Goal: Information Seeking & Learning: Check status

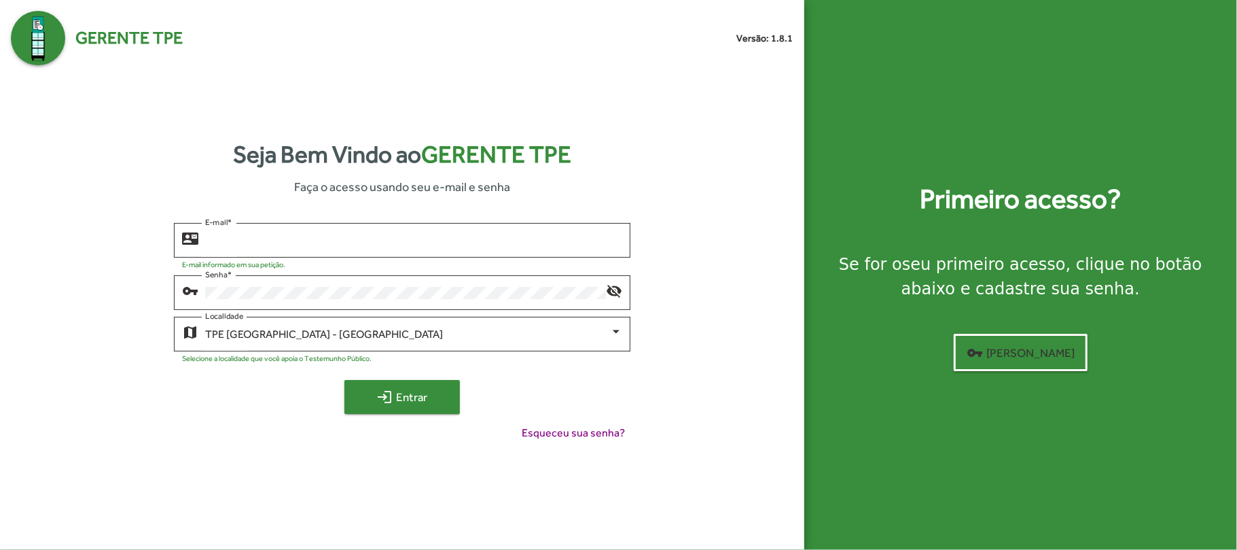
type input "**********"
click at [427, 400] on span "login Entrar" at bounding box center [402, 397] width 91 height 24
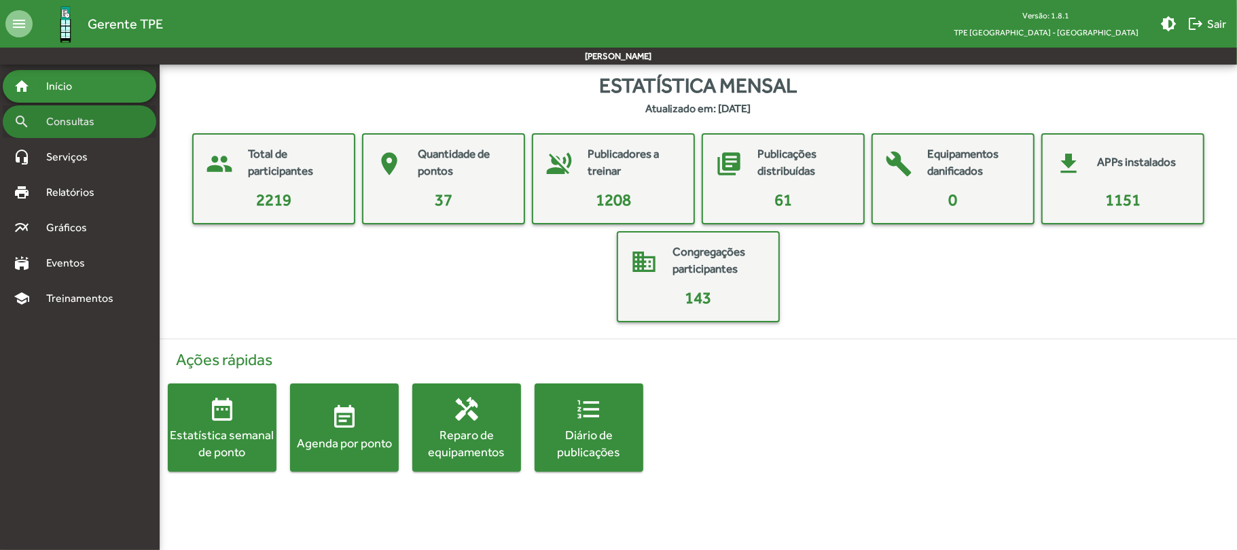
click at [85, 115] on span "Consultas" at bounding box center [75, 121] width 74 height 16
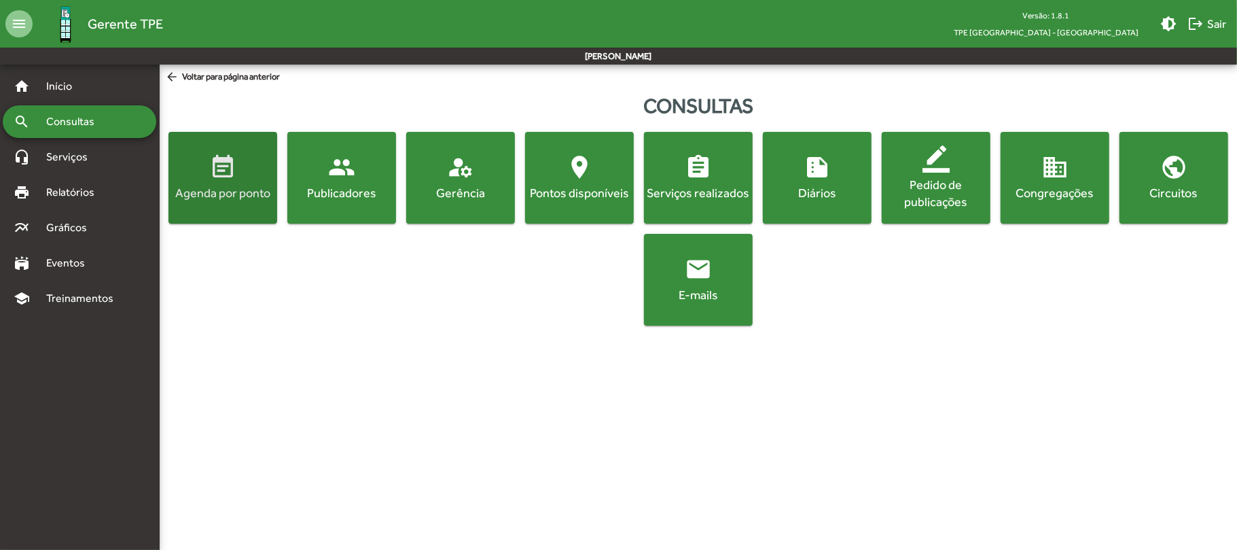
click at [215, 180] on mat-icon "event_note" at bounding box center [222, 167] width 27 height 27
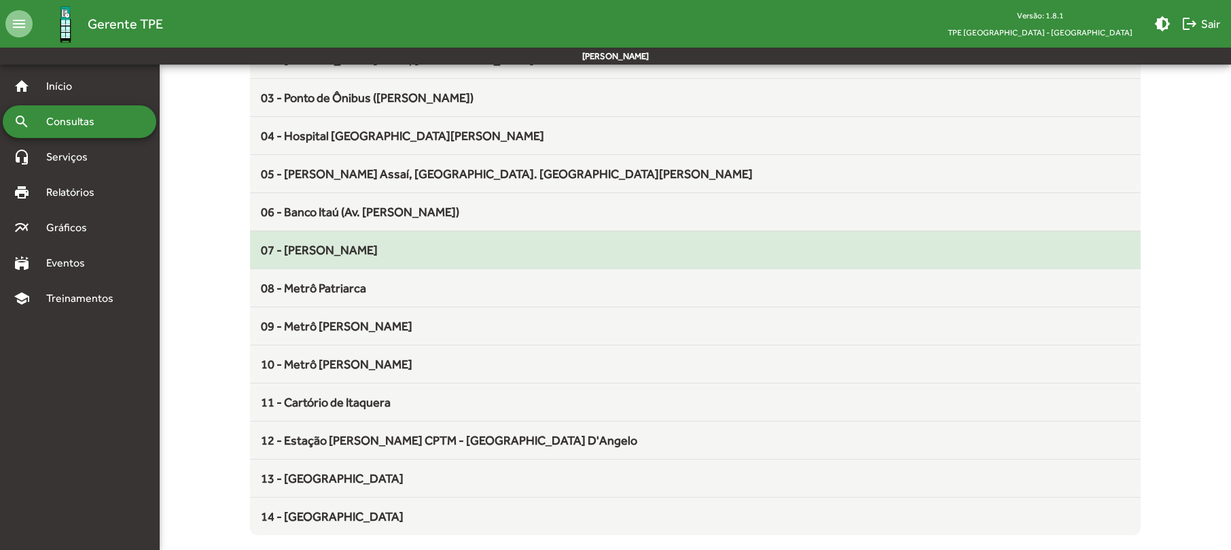
scroll to position [208, 0]
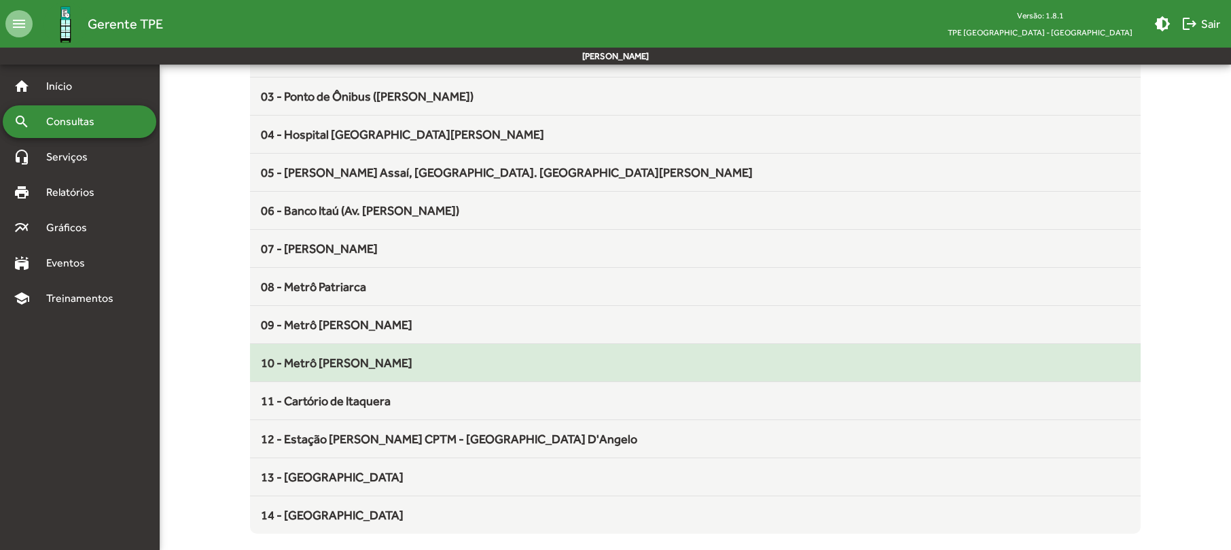
click at [376, 368] on div "10 - Metrô [PERSON_NAME]" at bounding box center [695, 362] width 868 height 18
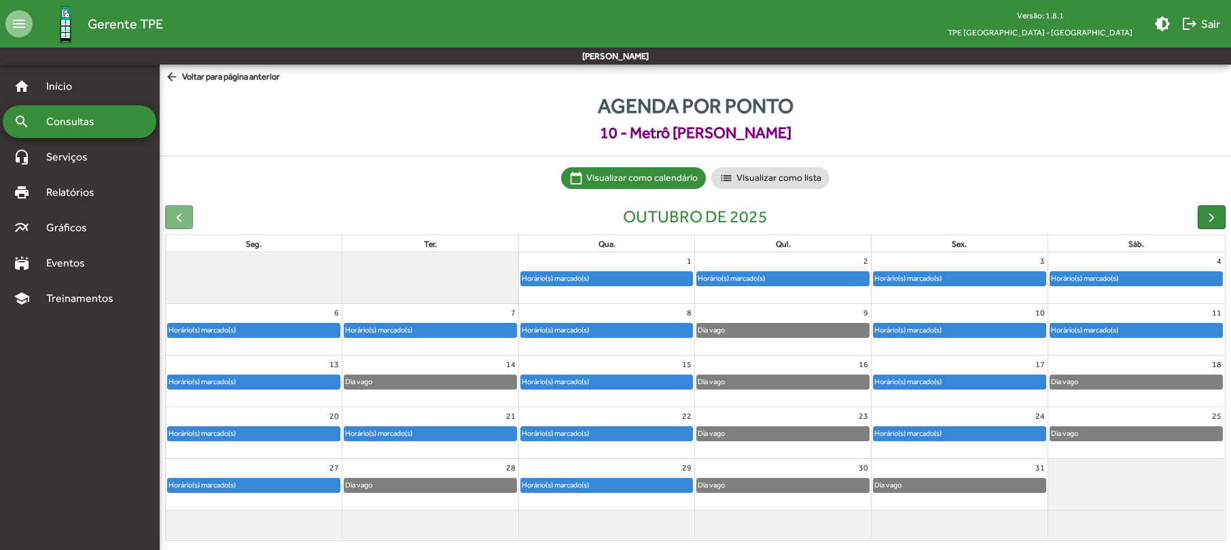
click at [590, 335] on div "Horário(s) marcado(s)" at bounding box center [555, 329] width 69 height 13
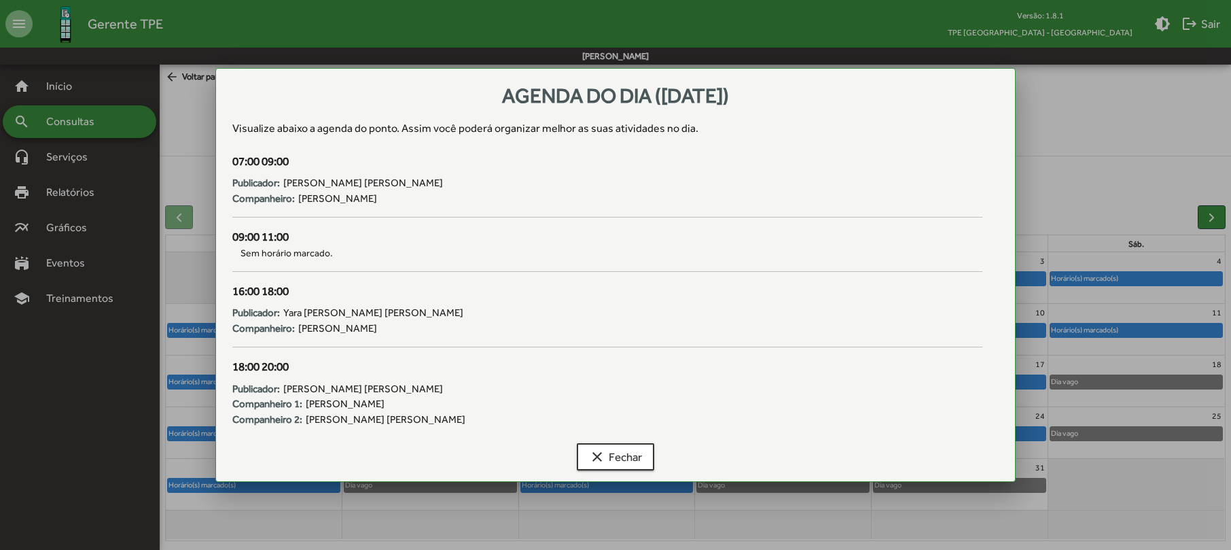
click at [1089, 158] on div at bounding box center [615, 275] width 1231 height 550
